Goal: Information Seeking & Learning: Get advice/opinions

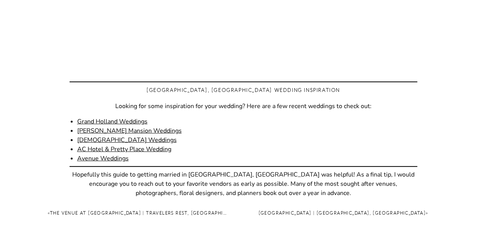
scroll to position [2573, 0]
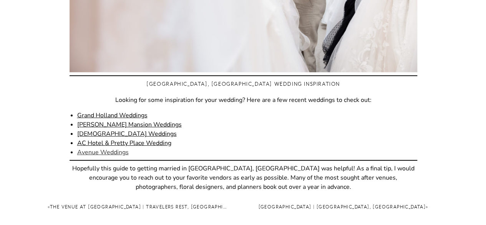
click at [114, 148] on link "Avenue Weddings" at bounding box center [102, 152] width 51 height 8
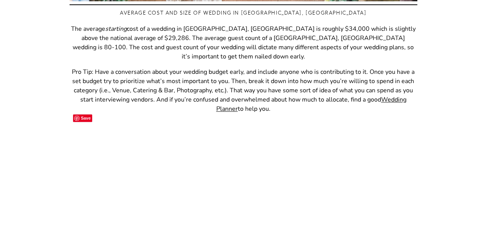
scroll to position [431, 0]
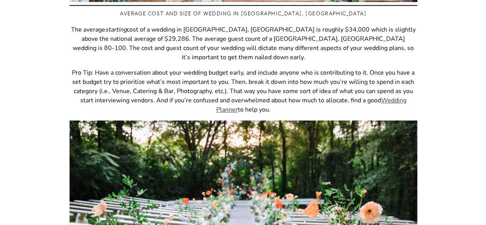
click at [391, 96] on link "Wedding Planner" at bounding box center [311, 105] width 190 height 18
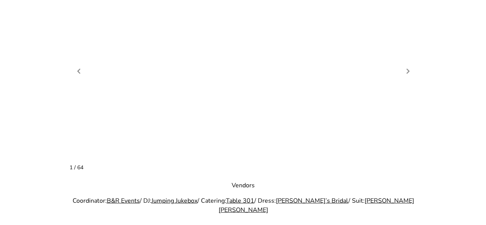
scroll to position [843, 0]
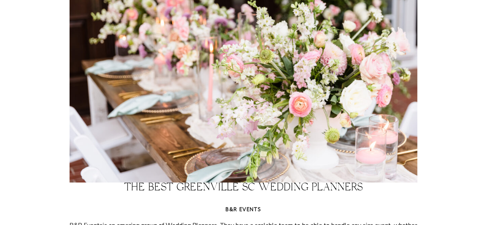
scroll to position [565, 0]
